Goal: Transaction & Acquisition: Purchase product/service

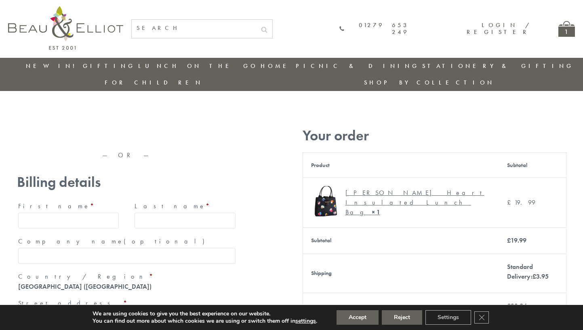
type input "maria33@yahoo.com"
type input "Maria"
type input "Williams"
type input "23, Scottsdale, Happytown"
type input "London"
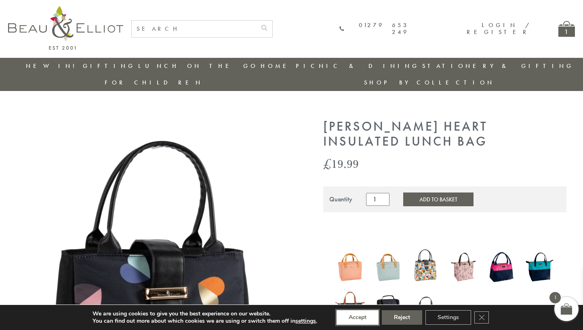
click at [358, 317] on button "Accept" at bounding box center [358, 317] width 42 height 15
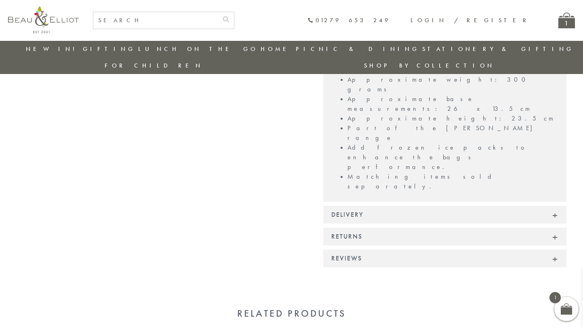
scroll to position [639, 0]
